Goal: Transaction & Acquisition: Purchase product/service

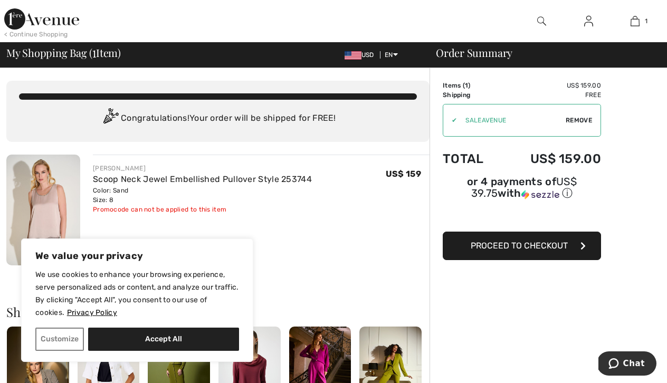
click at [515, 247] on span "Proceed to Checkout" at bounding box center [519, 246] width 97 height 10
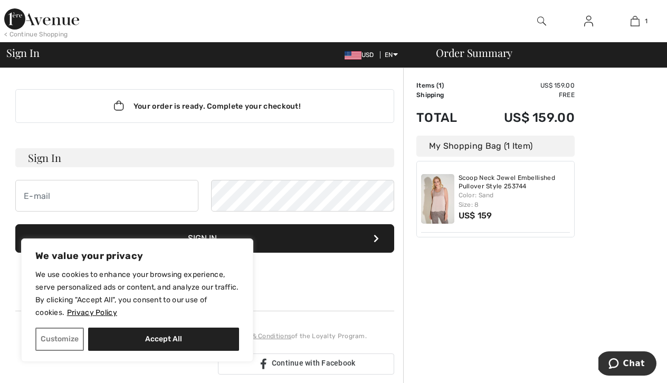
click at [419, 323] on div "Order Summary Details Items ( 1 ) US$ 159.00 Promo code US$ 0.00 Shipping Free …" at bounding box center [535, 379] width 264 height 623
click at [49, 332] on button "Customize" at bounding box center [59, 339] width 49 height 23
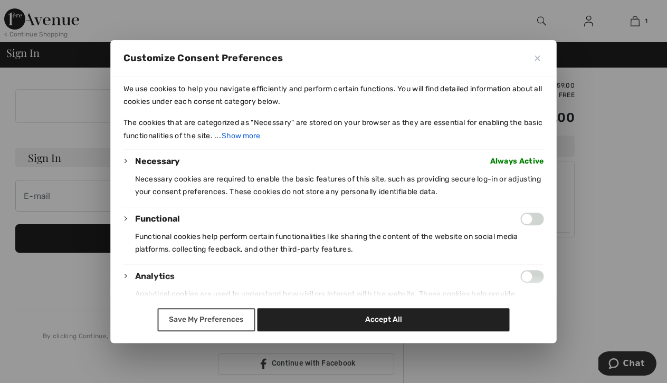
click at [215, 318] on button "Save My Preferences" at bounding box center [206, 319] width 98 height 23
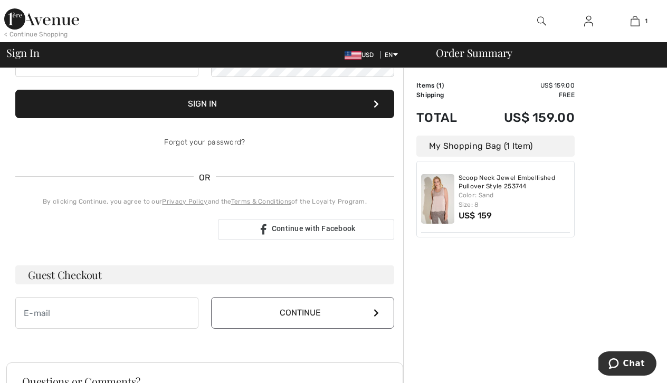
scroll to position [135, 0]
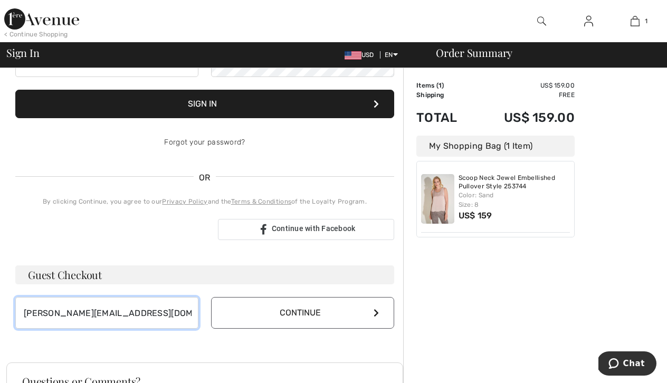
type input "urquhart@optonline.net"
click at [330, 319] on button "Continue" at bounding box center [302, 313] width 183 height 32
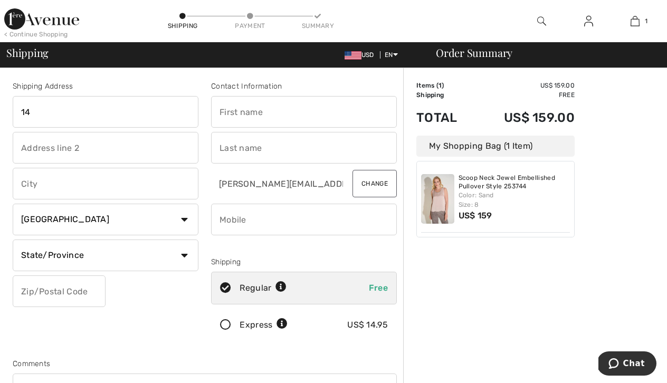
type input "14 thankful bradley road"
type input "redding"
select select "0"
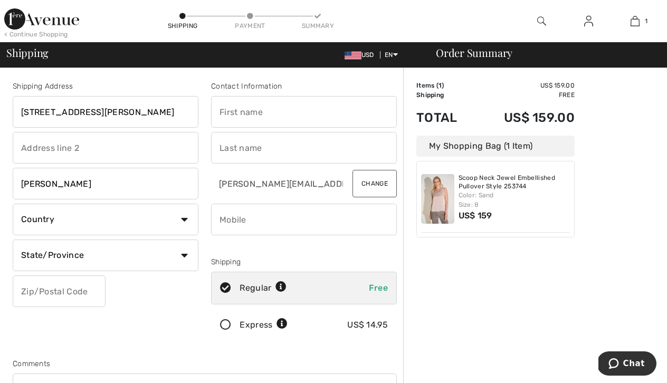
type input "06896"
type input "jennifer"
type input "urquhart"
type input "2039380152"
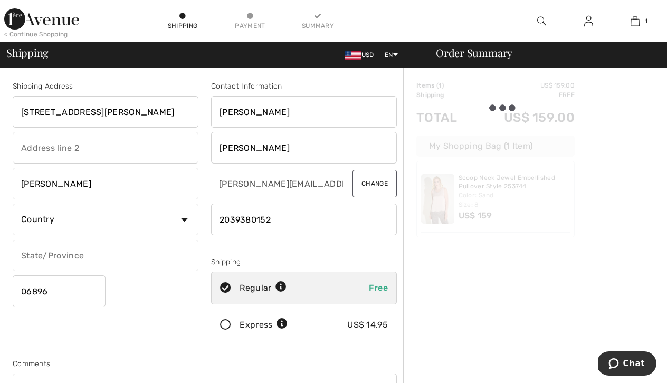
type input "CT"
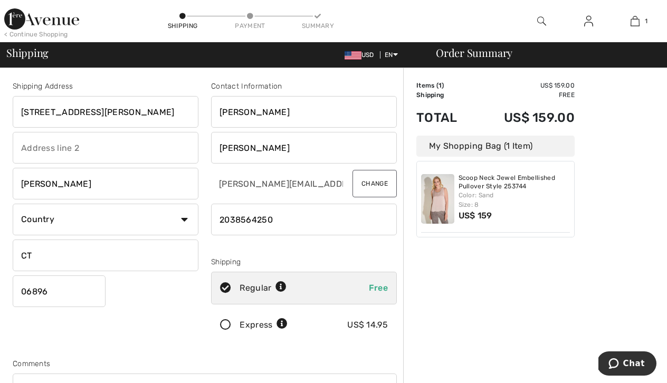
type input "2038564250"
click at [225, 325] on icon at bounding box center [226, 325] width 28 height 11
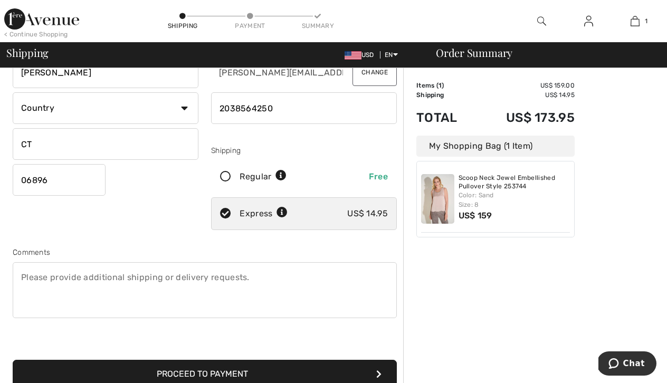
scroll to position [111, 0]
click at [282, 211] on icon at bounding box center [282, 212] width 11 height 11
click at [281, 174] on icon at bounding box center [280, 175] width 11 height 11
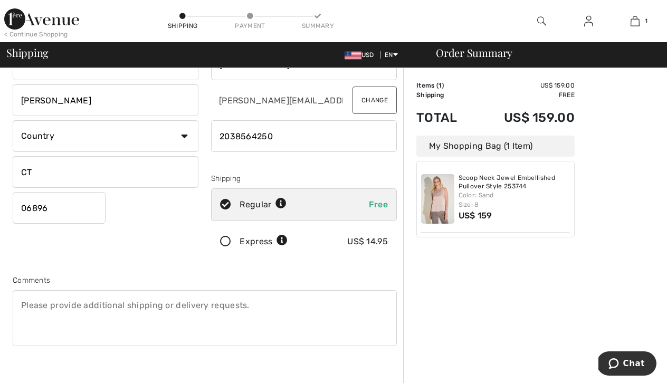
scroll to position [82, 0]
click at [278, 204] on icon at bounding box center [280, 204] width 11 height 11
radio input "true"
click at [225, 241] on icon at bounding box center [226, 242] width 28 height 11
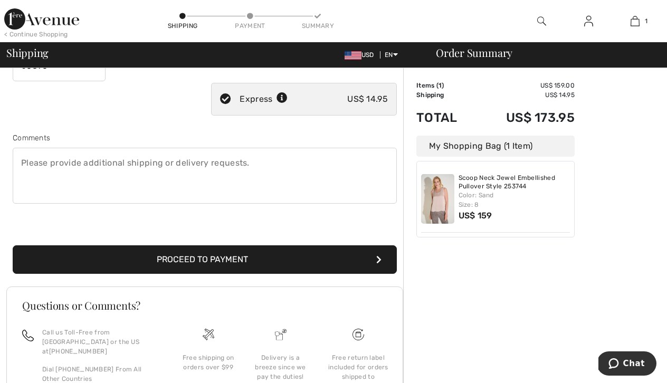
scroll to position [227, 0]
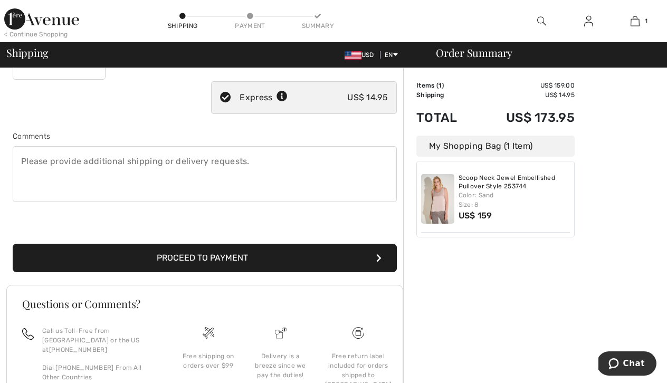
click at [217, 258] on button "Proceed to Payment" at bounding box center [205, 258] width 384 height 28
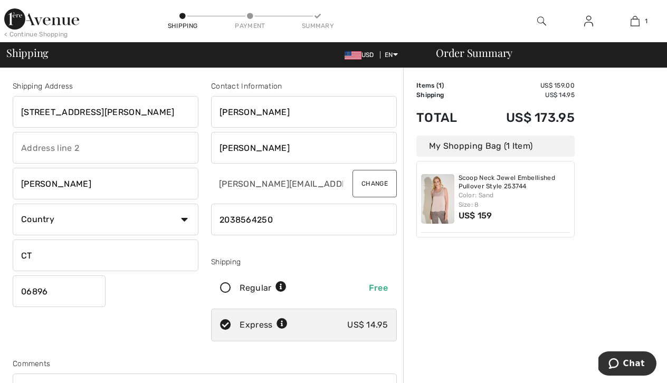
scroll to position [0, 0]
select select "US"
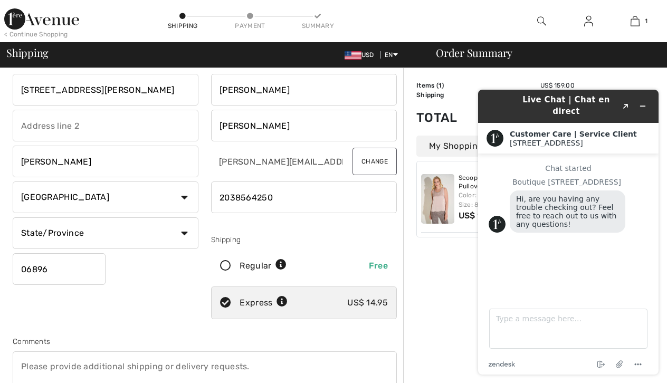
scroll to position [28, 0]
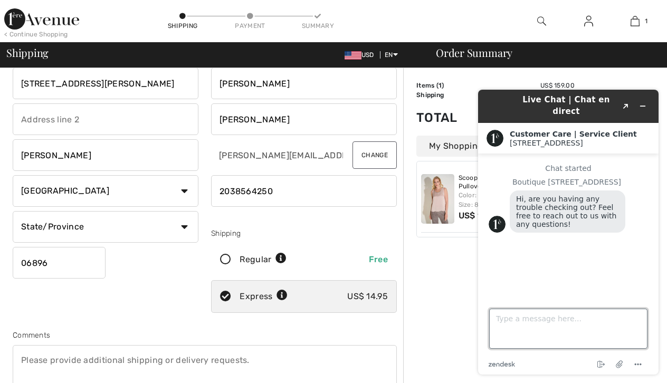
click at [547, 314] on textarea "Type a message here..." at bounding box center [568, 329] width 158 height 40
type textarea "how fast is express shipping"
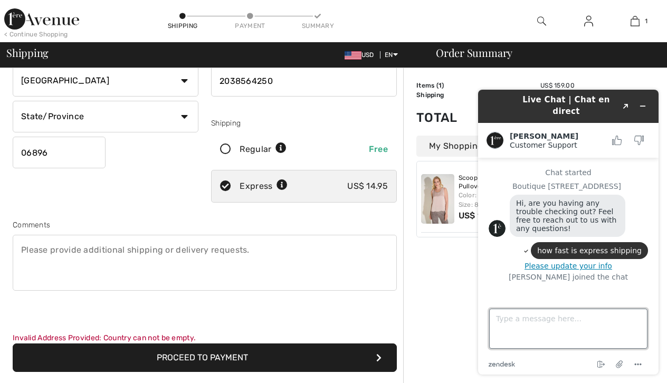
scroll to position [141, 0]
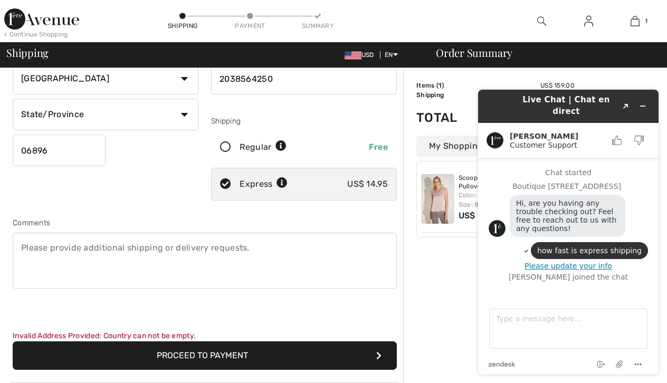
click at [208, 353] on button "Proceed to Payment" at bounding box center [205, 355] width 384 height 28
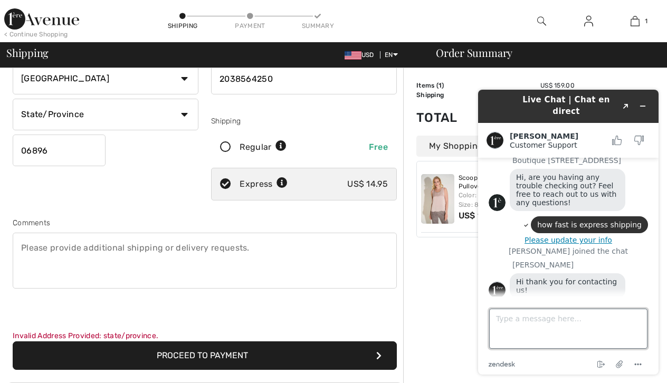
click at [502, 320] on textarea "Type a message here..." at bounding box center [568, 329] width 158 height 40
type textarea "how fast is express shipping"
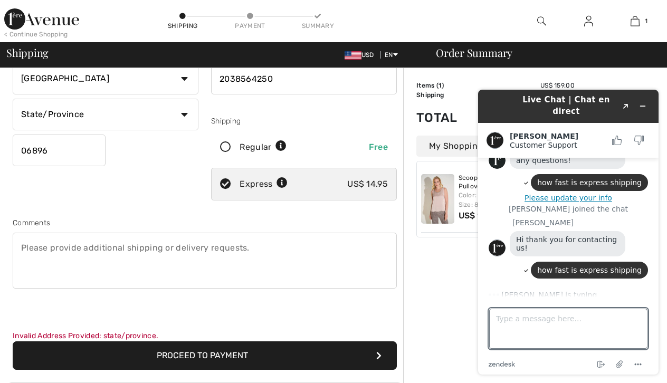
click at [282, 182] on icon at bounding box center [282, 183] width 11 height 11
radio input "true"
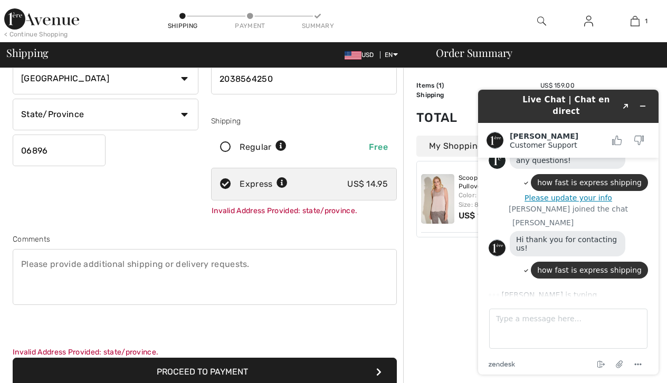
click at [173, 201] on div "Shipping Address 14 thankful bradley road redding Country Canada United States …" at bounding box center [105, 80] width 198 height 281
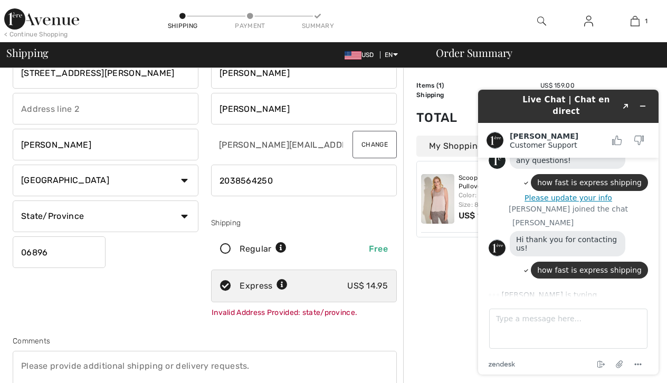
scroll to position [39, 0]
select select "CT"
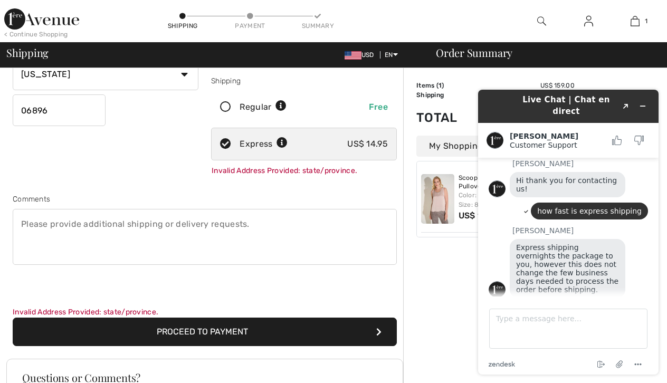
scroll to position [181, 0]
click at [236, 334] on button "Proceed to Payment" at bounding box center [205, 332] width 384 height 28
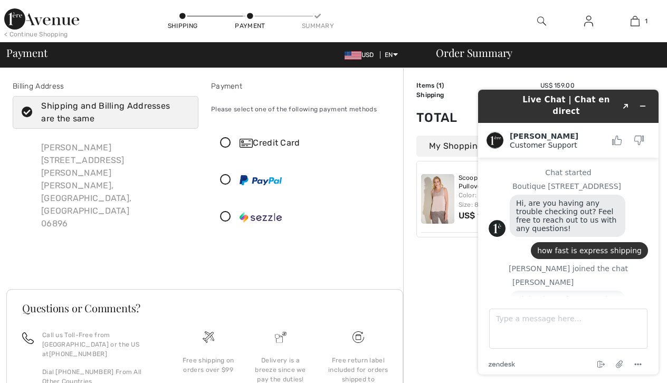
scroll to position [118, 0]
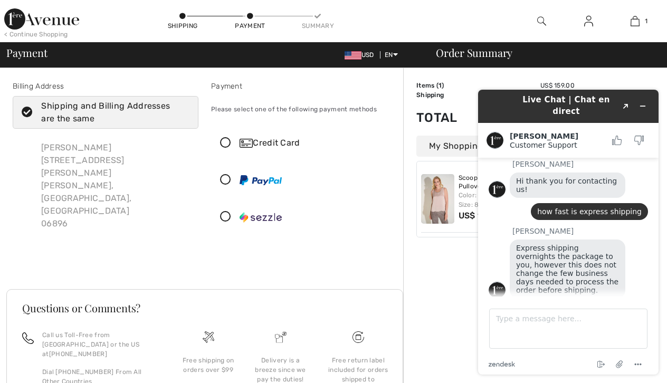
click at [225, 141] on icon at bounding box center [226, 143] width 28 height 11
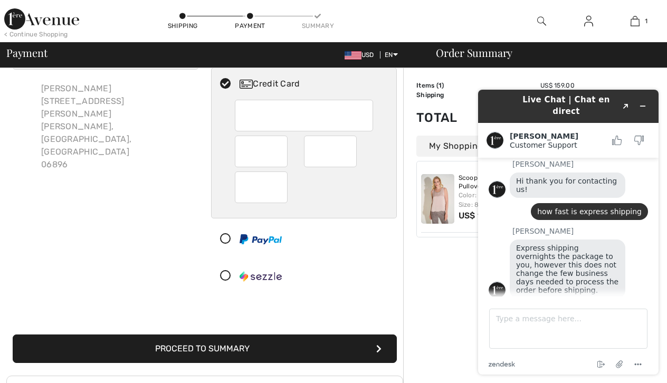
scroll to position [60, 0]
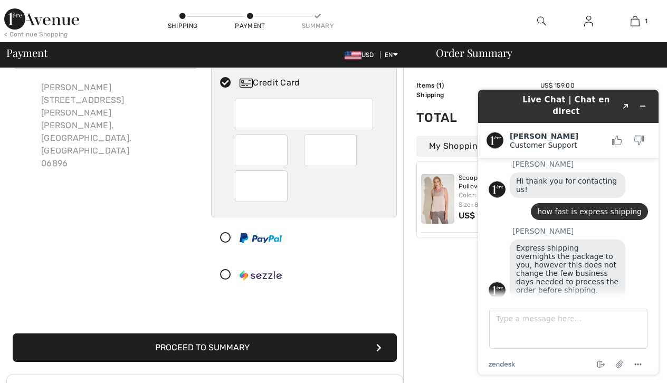
click at [289, 350] on button "Proceed to Summary" at bounding box center [205, 348] width 384 height 28
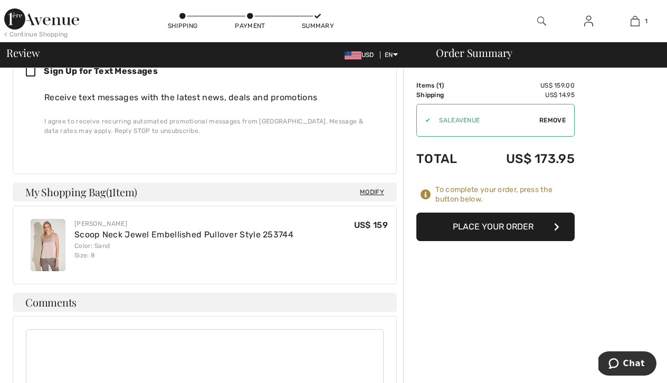
scroll to position [608, 0]
click at [476, 227] on button "Place Your Order" at bounding box center [495, 227] width 158 height 28
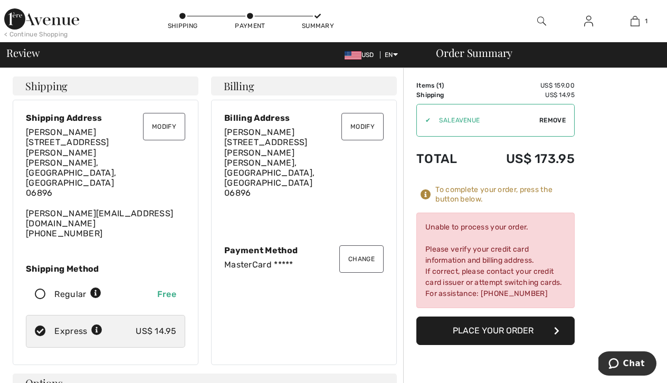
scroll to position [0, 0]
click at [367, 245] on button "Change" at bounding box center [361, 258] width 44 height 27
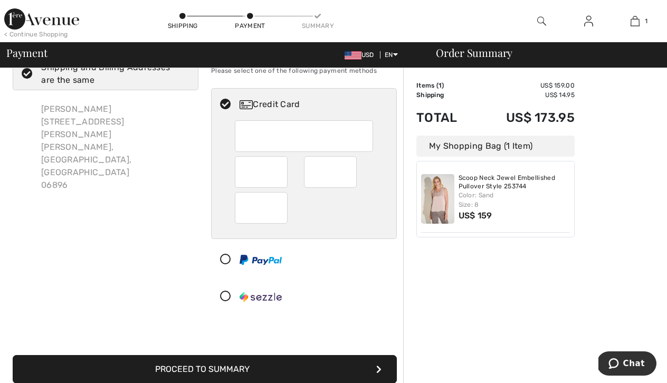
click at [272, 373] on button "Proceed to Summary" at bounding box center [205, 369] width 384 height 28
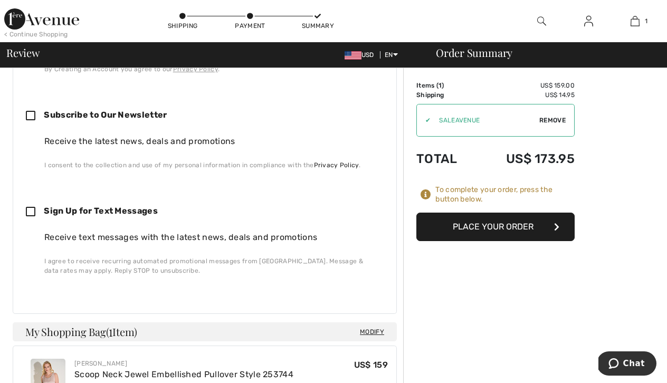
scroll to position [455, 0]
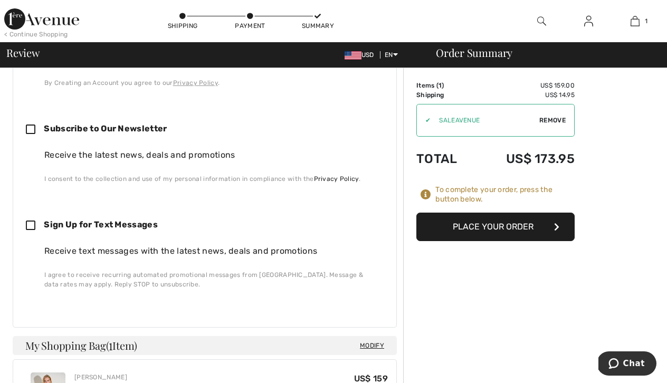
click at [495, 225] on button "Place Your Order" at bounding box center [495, 227] width 158 height 28
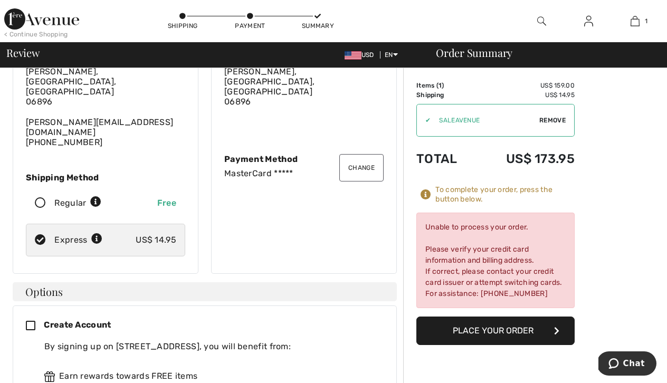
scroll to position [0, 0]
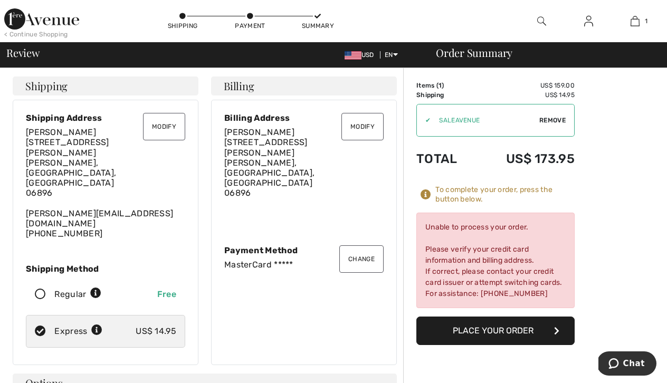
click at [366, 245] on button "Change" at bounding box center [361, 258] width 44 height 27
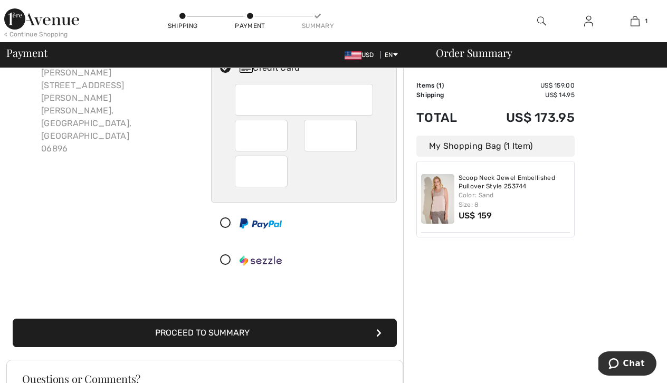
scroll to position [71, 0]
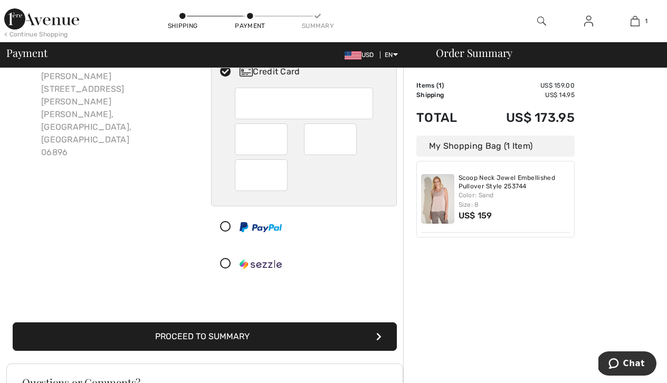
click at [298, 336] on button "Proceed to Summary" at bounding box center [205, 336] width 384 height 28
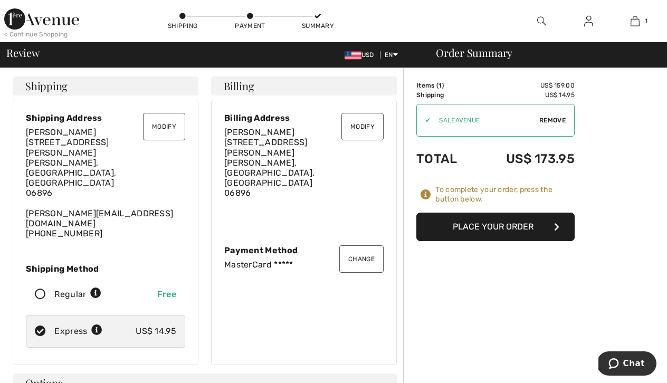
click at [478, 229] on button "Place Your Order" at bounding box center [495, 227] width 158 height 28
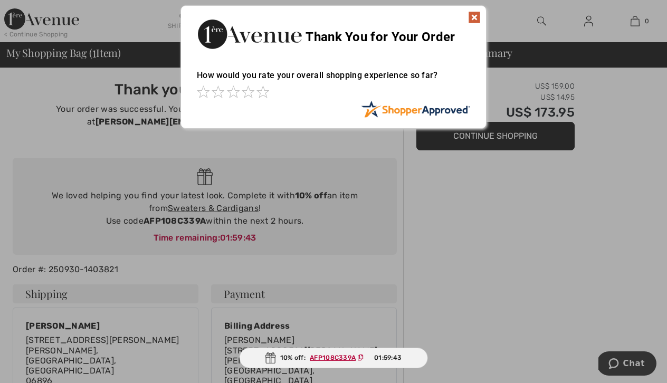
click at [474, 17] on img at bounding box center [474, 17] width 13 height 13
